Goal: Check status: Check status

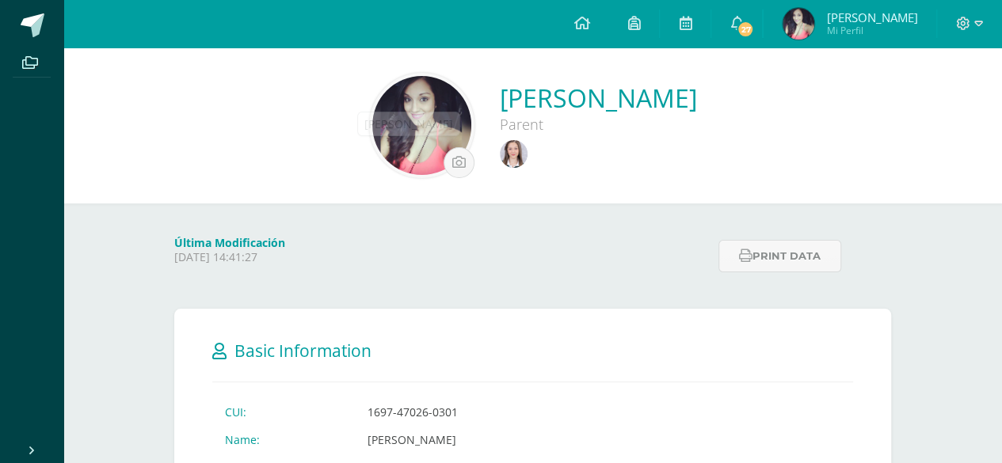
click at [500, 151] on img at bounding box center [514, 154] width 28 height 28
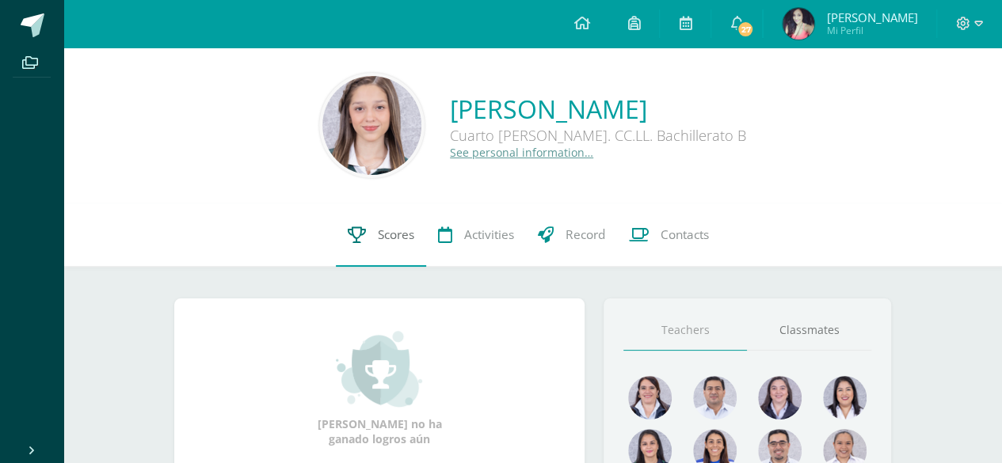
click at [371, 247] on link "Scores" at bounding box center [381, 235] width 90 height 63
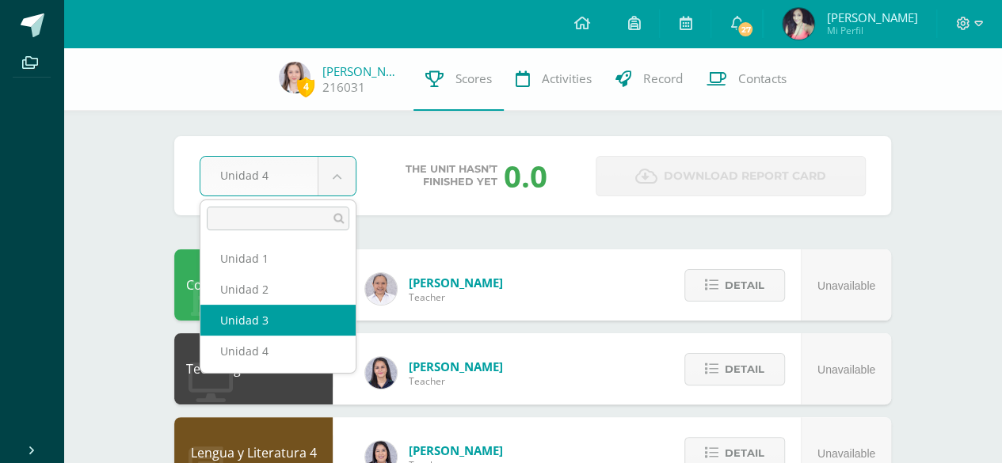
select select "Unidad 3"
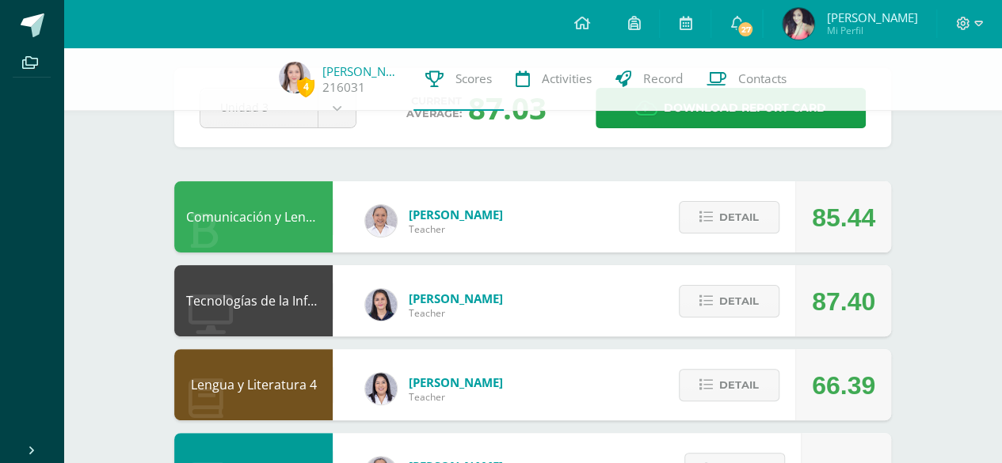
scroll to position [158, 0]
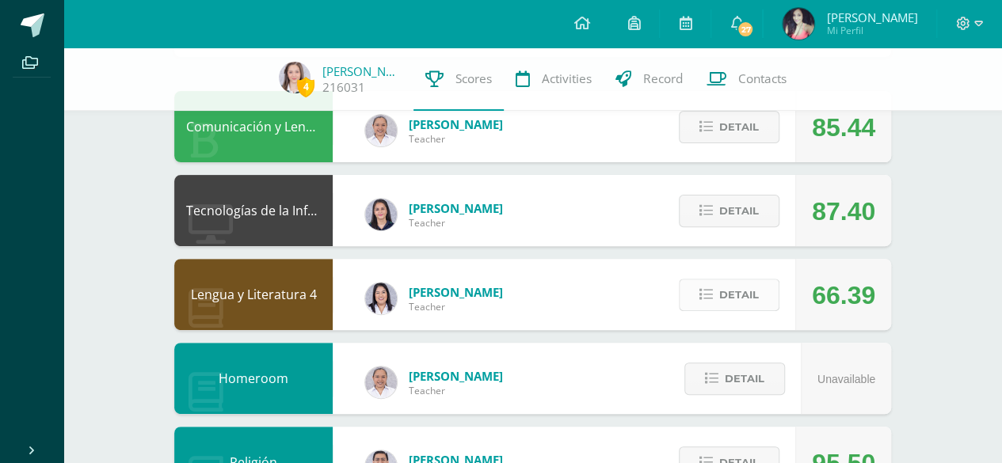
click at [717, 288] on button "Detail" at bounding box center [729, 295] width 101 height 32
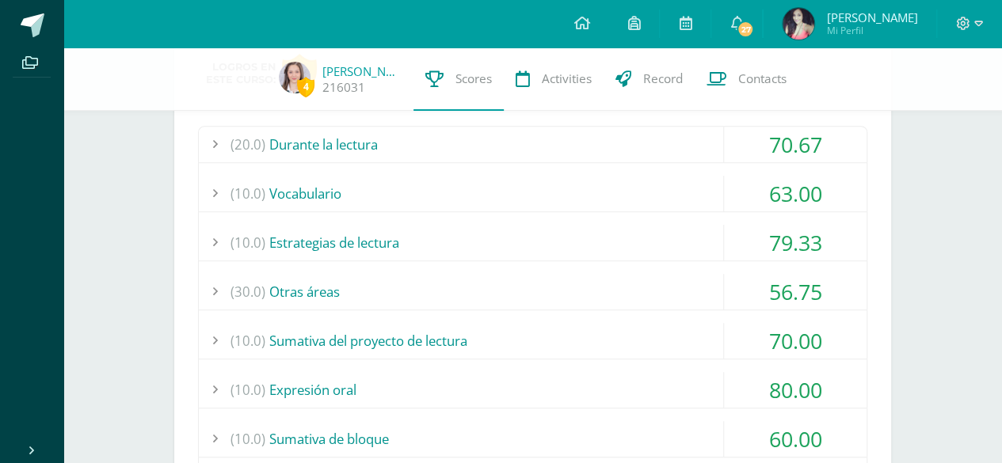
scroll to position [475, 0]
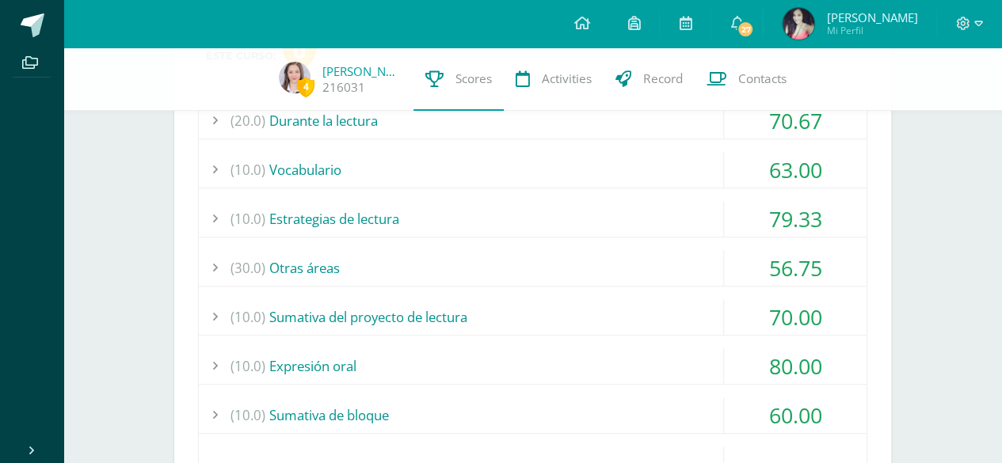
click at [566, 269] on div "(30.0) Otras áreas" at bounding box center [533, 268] width 668 height 36
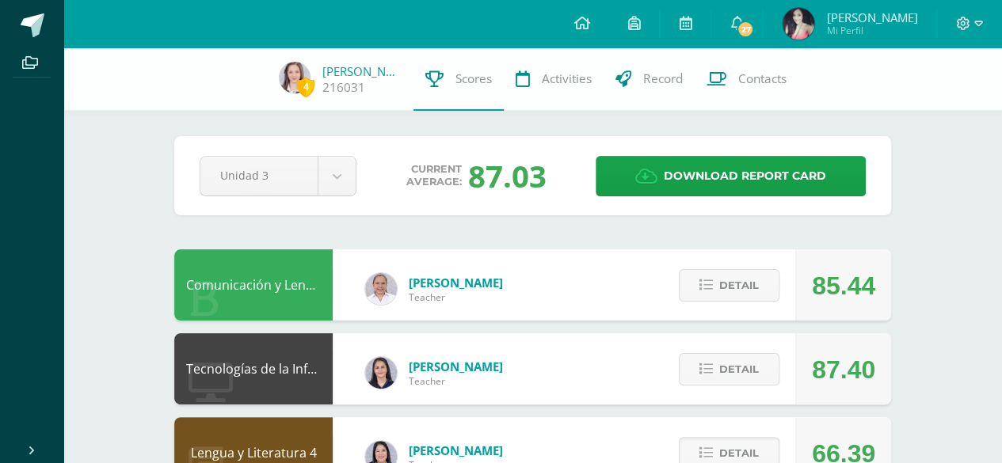
scroll to position [79, 0]
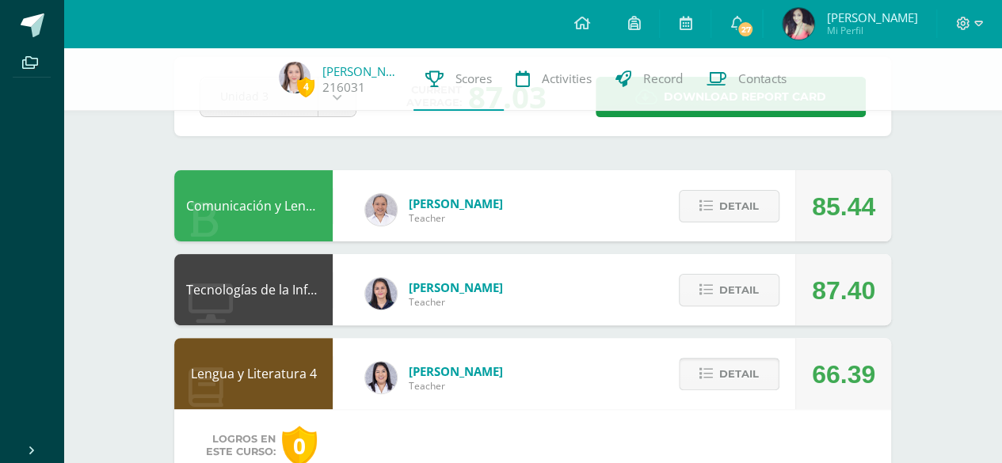
click at [719, 370] on button "Detail" at bounding box center [729, 374] width 101 height 32
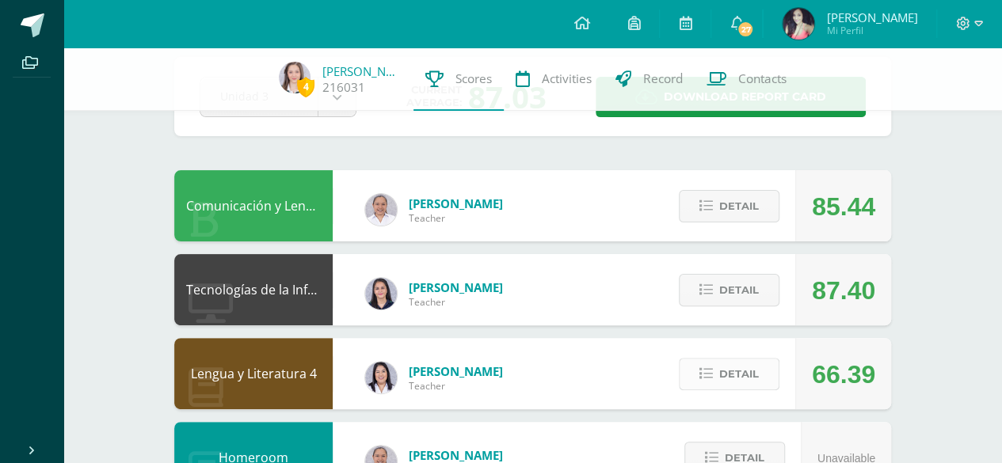
click at [710, 368] on button "Detail" at bounding box center [729, 374] width 101 height 32
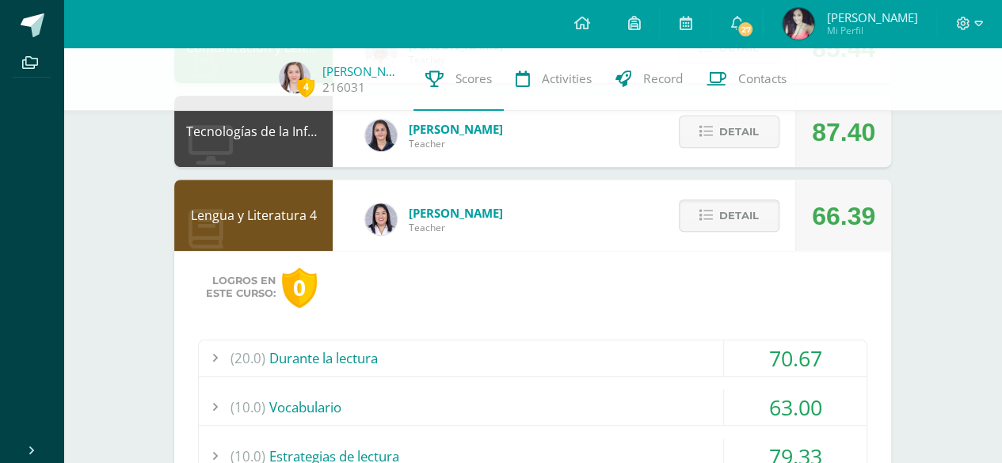
click at [708, 364] on div "(20.0) Durante la lectura" at bounding box center [533, 359] width 668 height 36
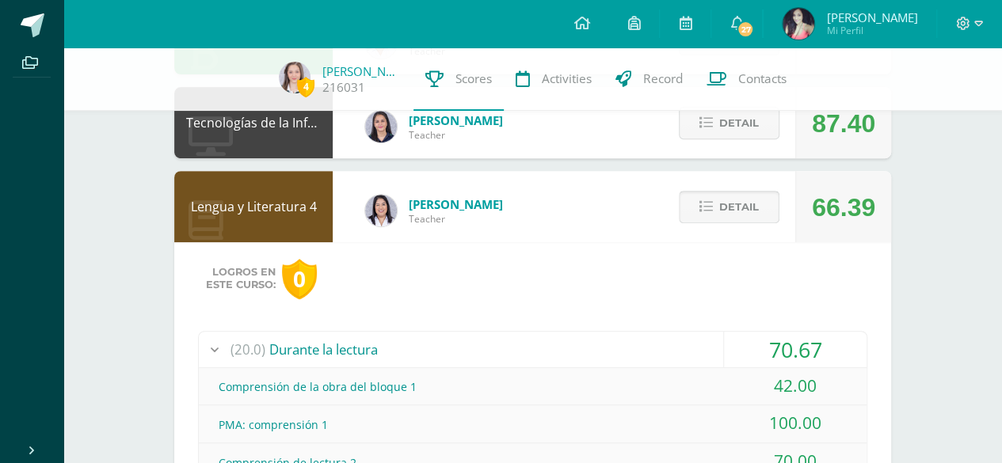
scroll to position [238, 0]
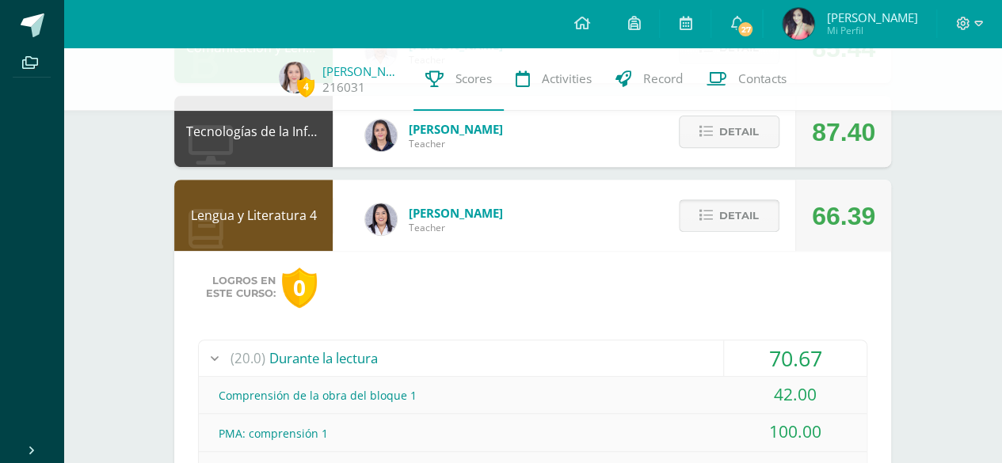
click at [727, 215] on span "Detail" at bounding box center [739, 215] width 40 height 29
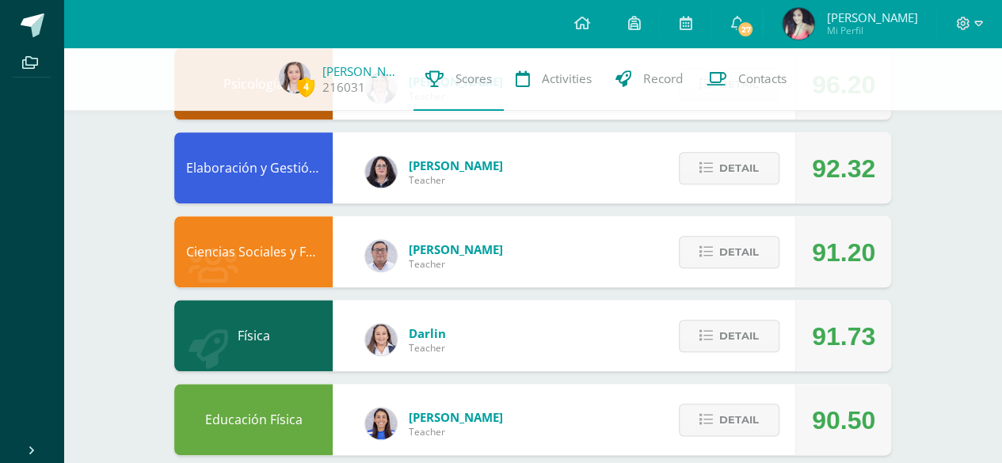
scroll to position [813, 0]
